Goal: Information Seeking & Learning: Understand process/instructions

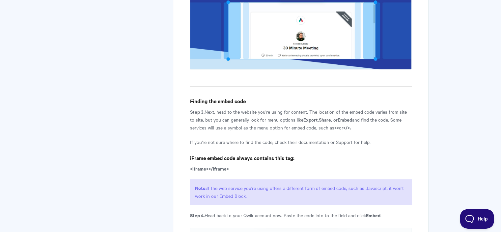
scroll to position [856, 0]
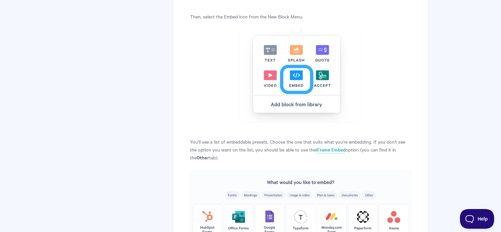
scroll to position [505, 0]
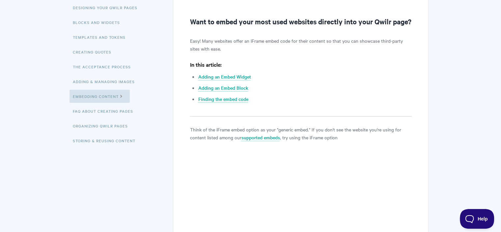
scroll to position [28, 0]
